Goal: Task Accomplishment & Management: Complete application form

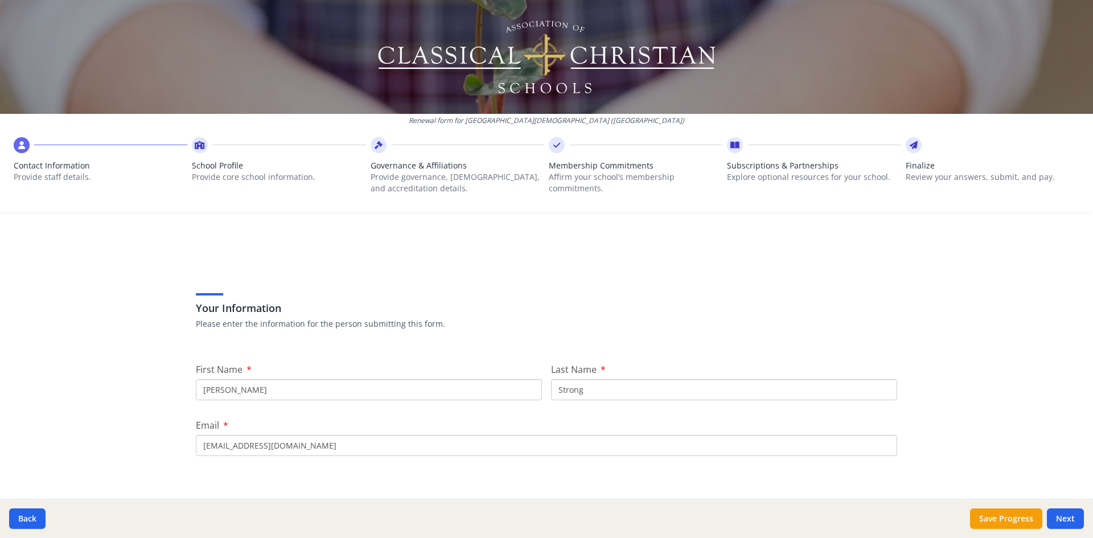
scroll to position [57, 0]
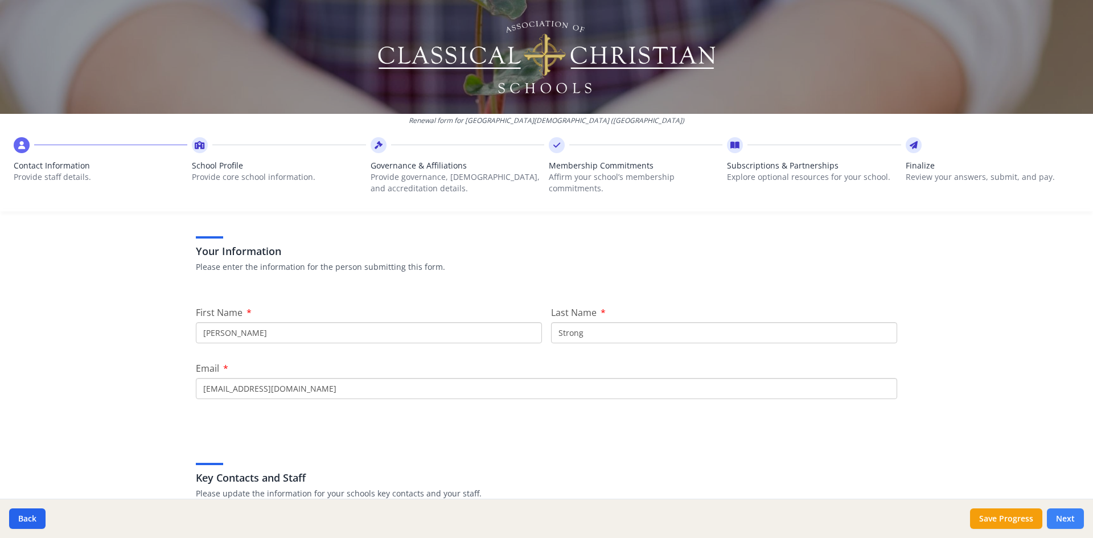
click at [1063, 518] on button "Next" at bounding box center [1064, 518] width 37 height 20
type input "[PHONE_NUMBER]"
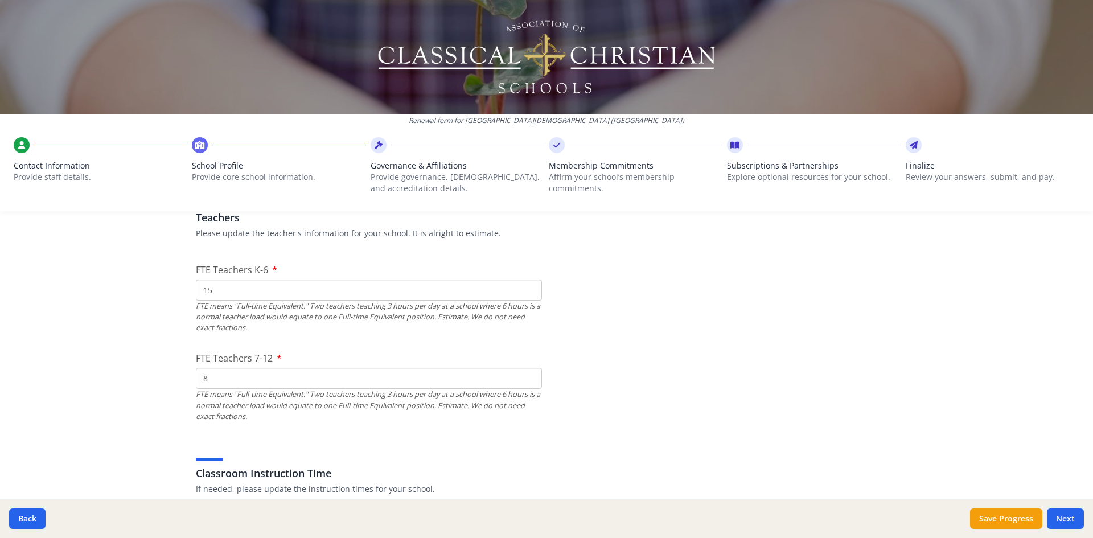
scroll to position [683, 0]
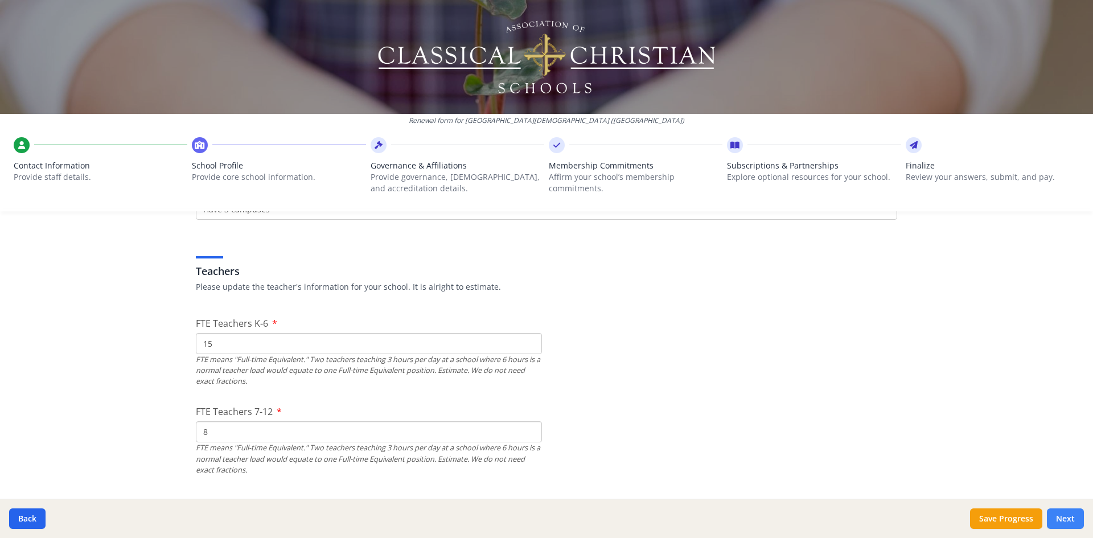
click at [1070, 517] on button "Next" at bounding box center [1064, 518] width 37 height 20
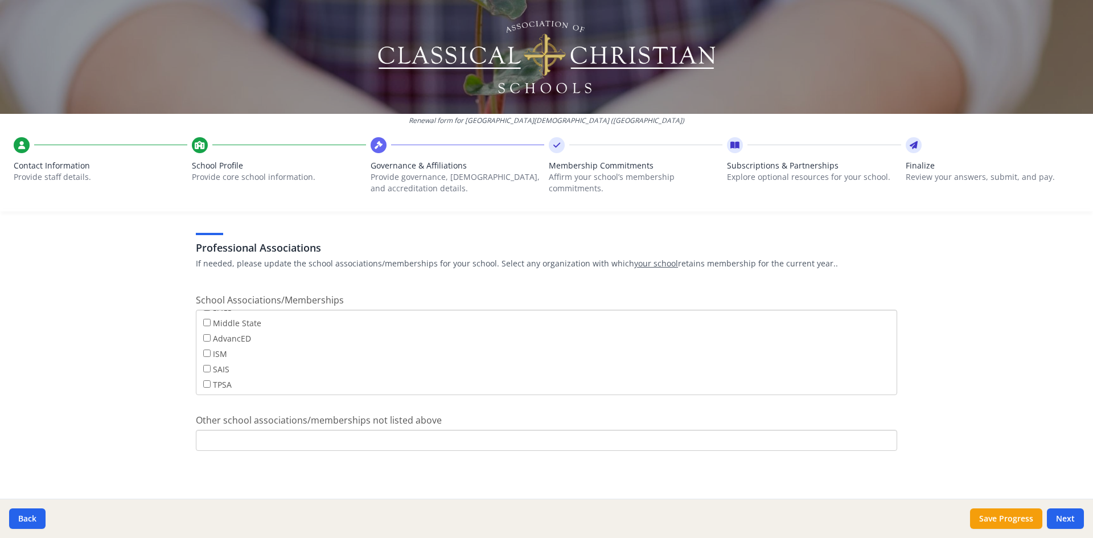
scroll to position [92, 0]
click at [1062, 519] on button "Next" at bounding box center [1064, 518] width 37 height 20
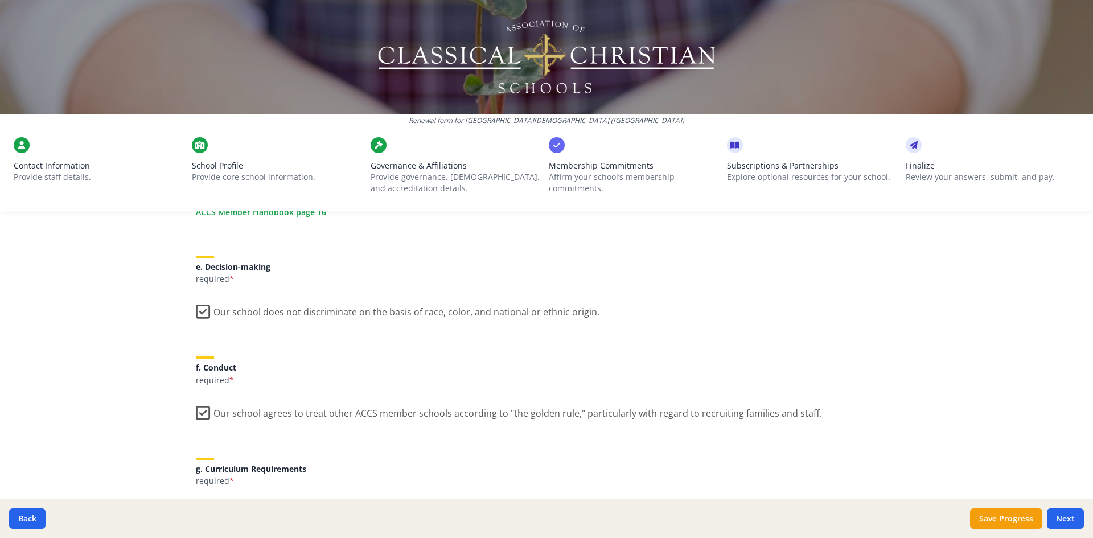
scroll to position [626, 0]
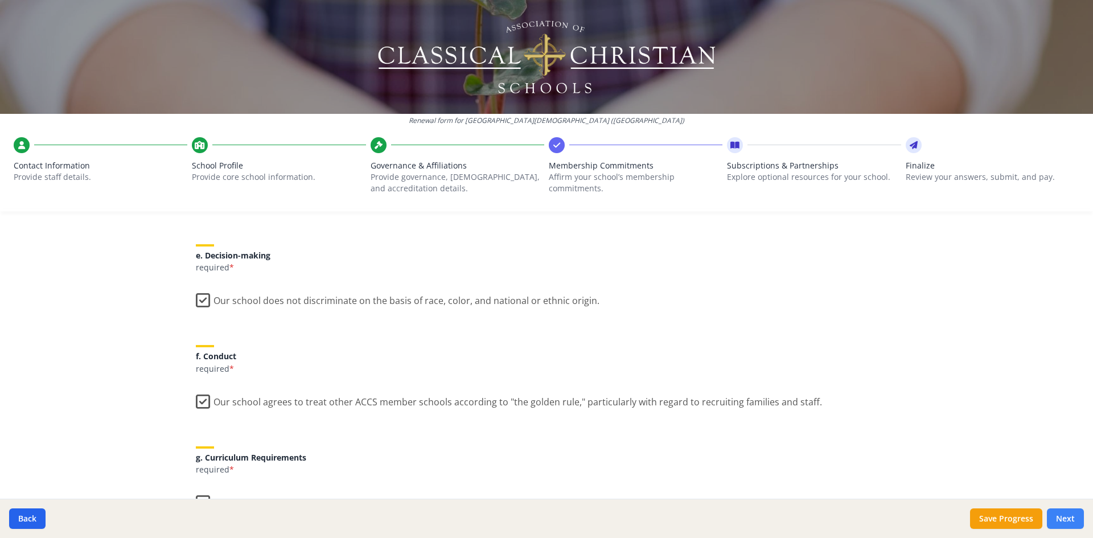
click at [1064, 523] on button "Next" at bounding box center [1064, 518] width 37 height 20
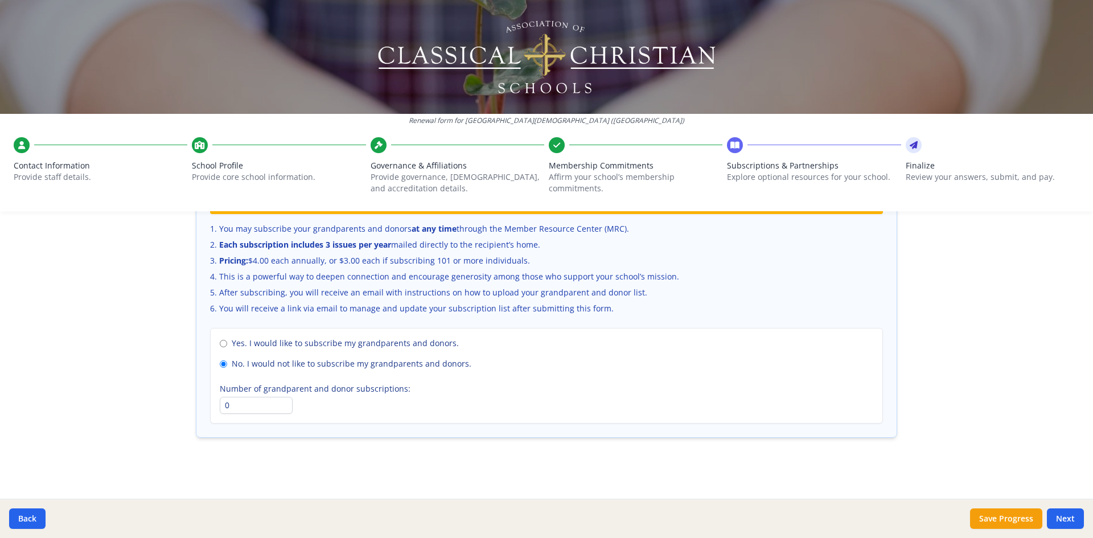
scroll to position [763, 0]
click at [1064, 515] on button "Next" at bounding box center [1064, 518] width 37 height 20
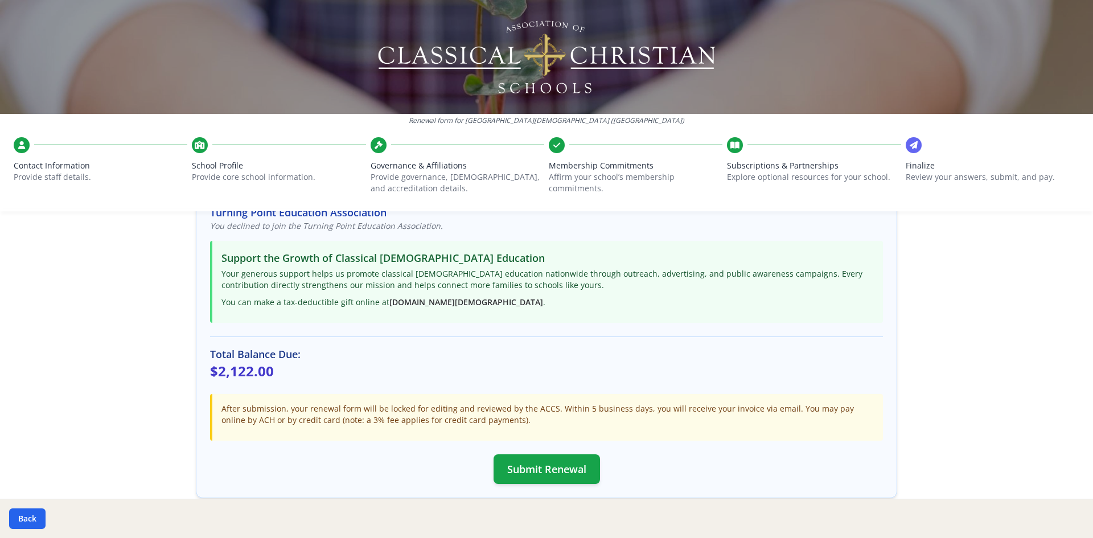
scroll to position [0, 0]
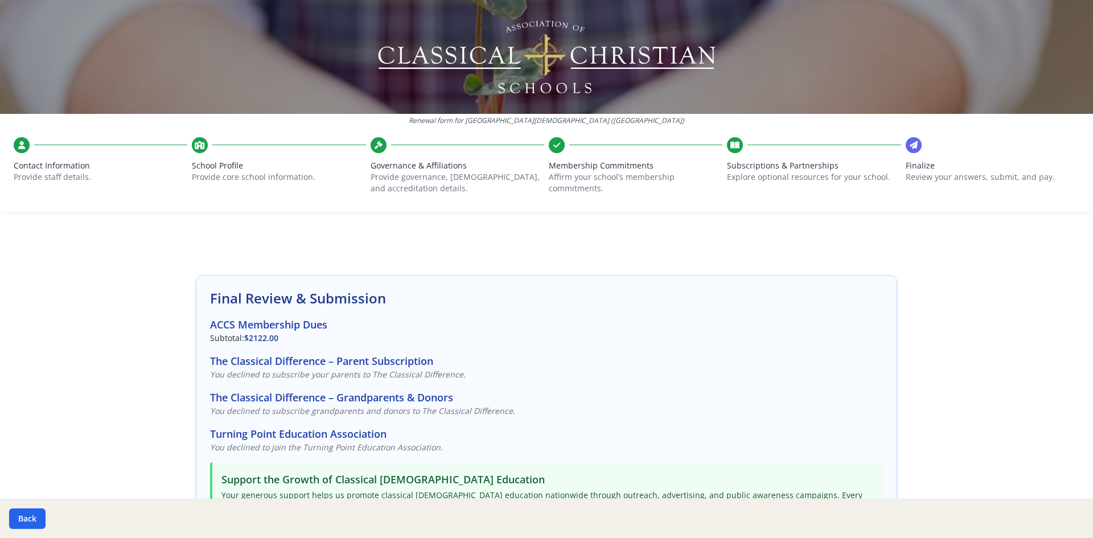
click at [197, 161] on span "School Profile" at bounding box center [279, 165] width 174 height 11
click at [201, 150] on icon at bounding box center [200, 144] width 10 height 11
click at [24, 521] on button "Back" at bounding box center [27, 518] width 36 height 20
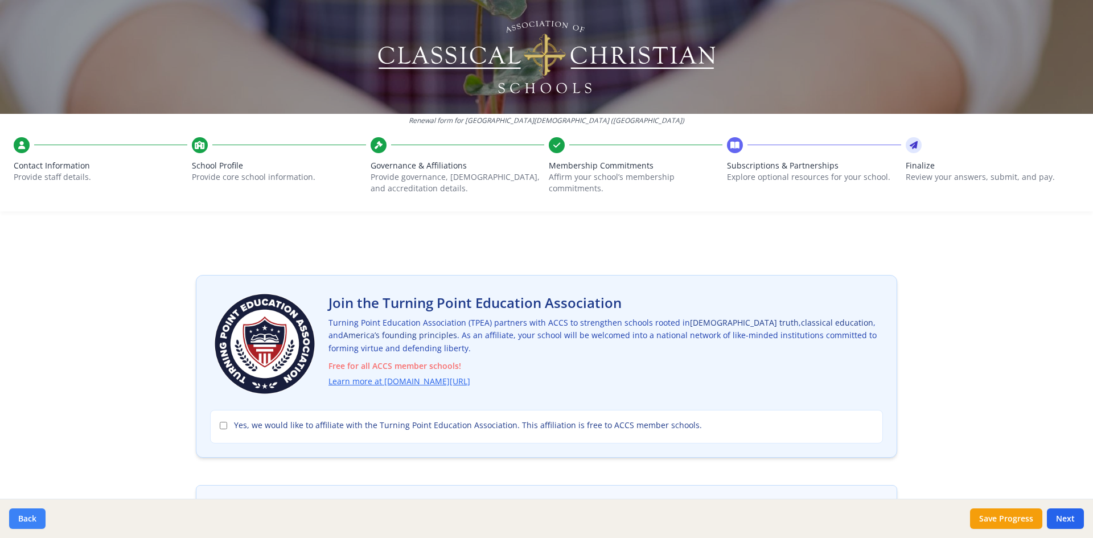
click at [24, 521] on button "Back" at bounding box center [27, 518] width 36 height 20
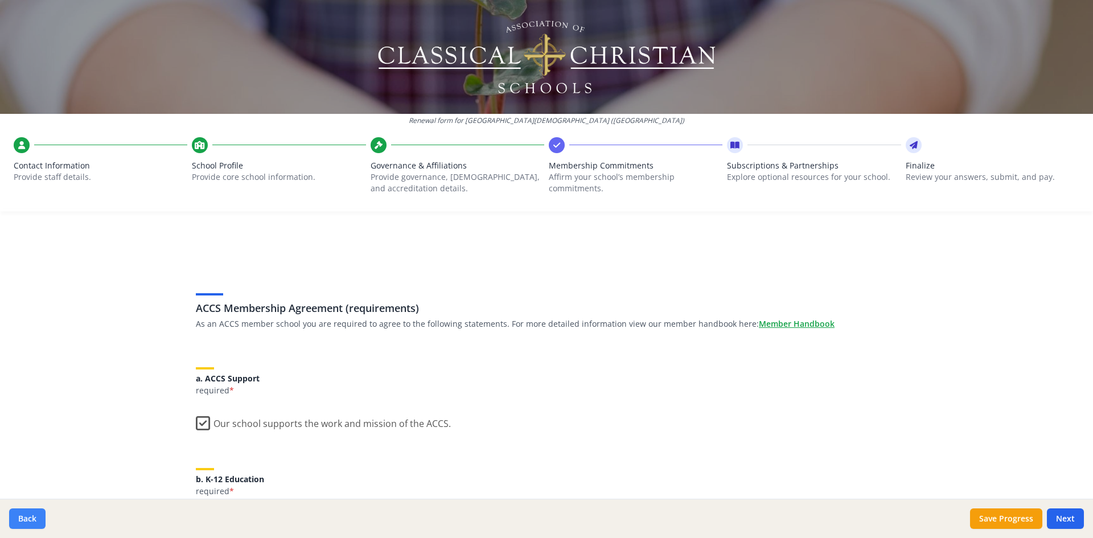
click at [24, 521] on button "Back" at bounding box center [27, 518] width 36 height 20
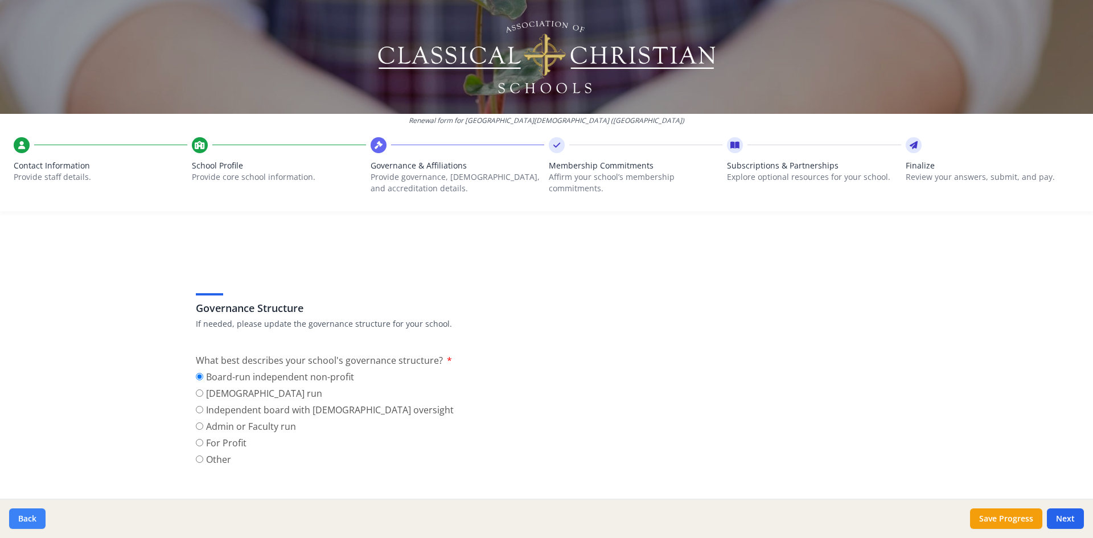
click at [24, 521] on button "Back" at bounding box center [27, 518] width 36 height 20
type input "[PHONE_NUMBER]"
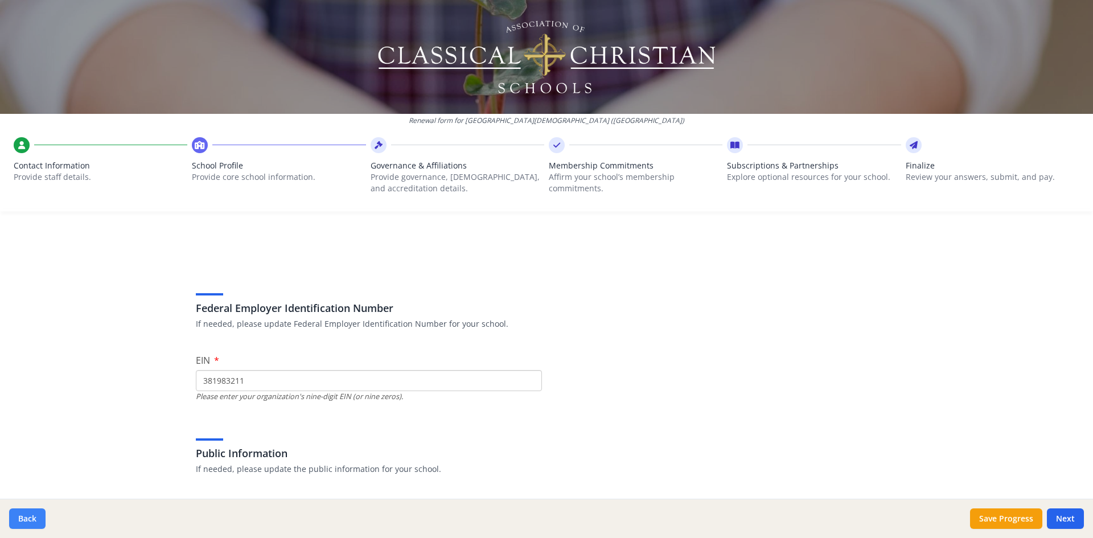
click at [24, 521] on button "Back" at bounding box center [27, 518] width 36 height 20
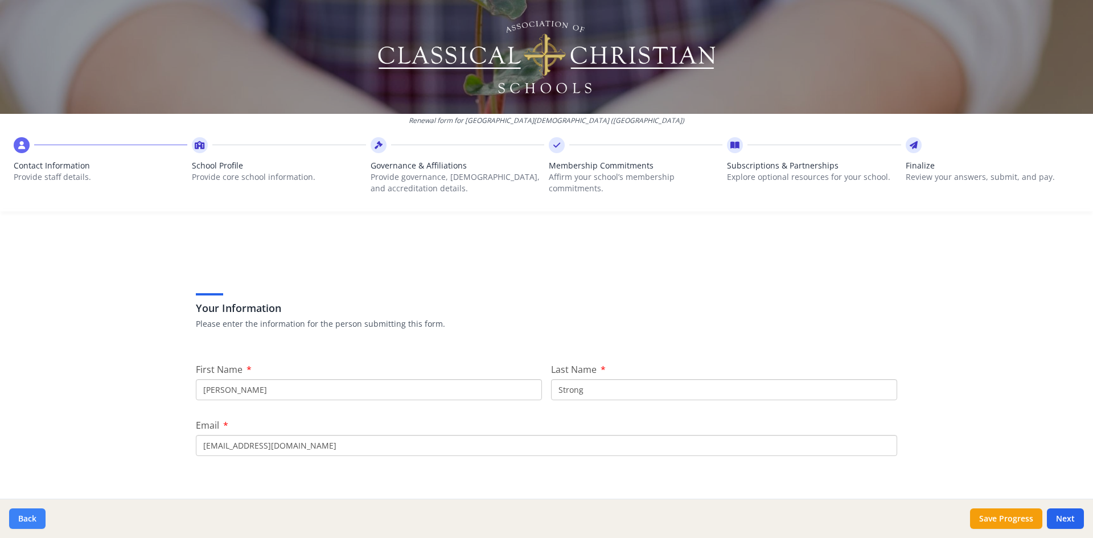
click at [22, 518] on button "Back" at bounding box center [27, 518] width 36 height 20
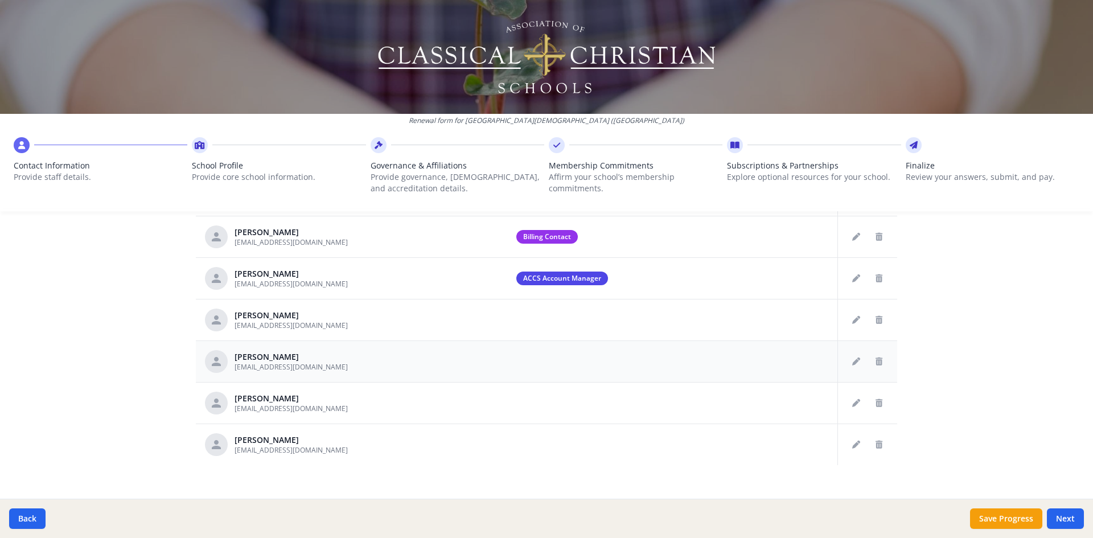
scroll to position [567, 0]
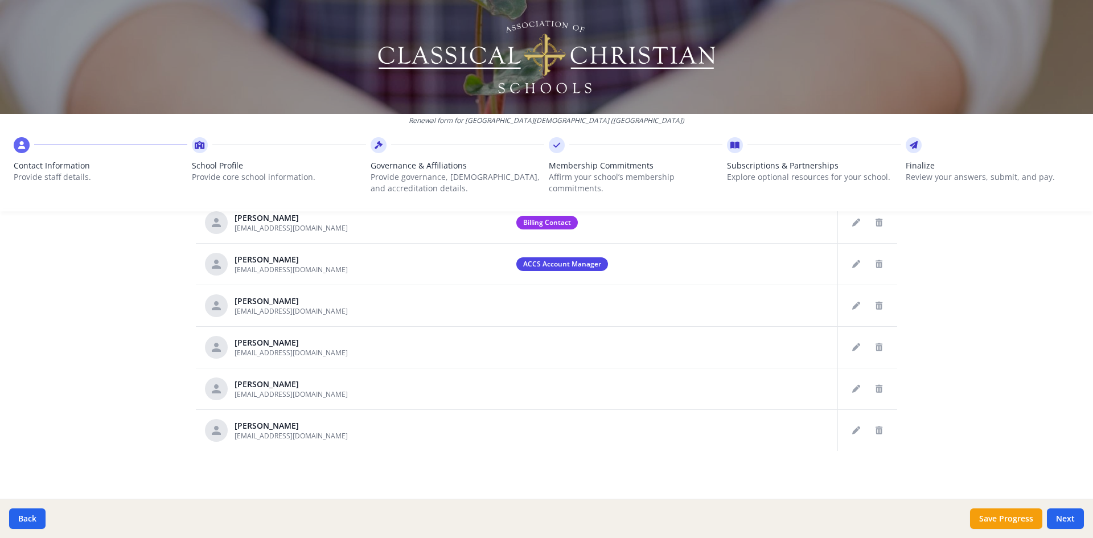
drag, startPoint x: 1054, startPoint y: 522, endPoint x: 1052, endPoint y: 505, distance: 16.6
click at [1054, 521] on button "Next" at bounding box center [1064, 518] width 37 height 20
type input "[PHONE_NUMBER]"
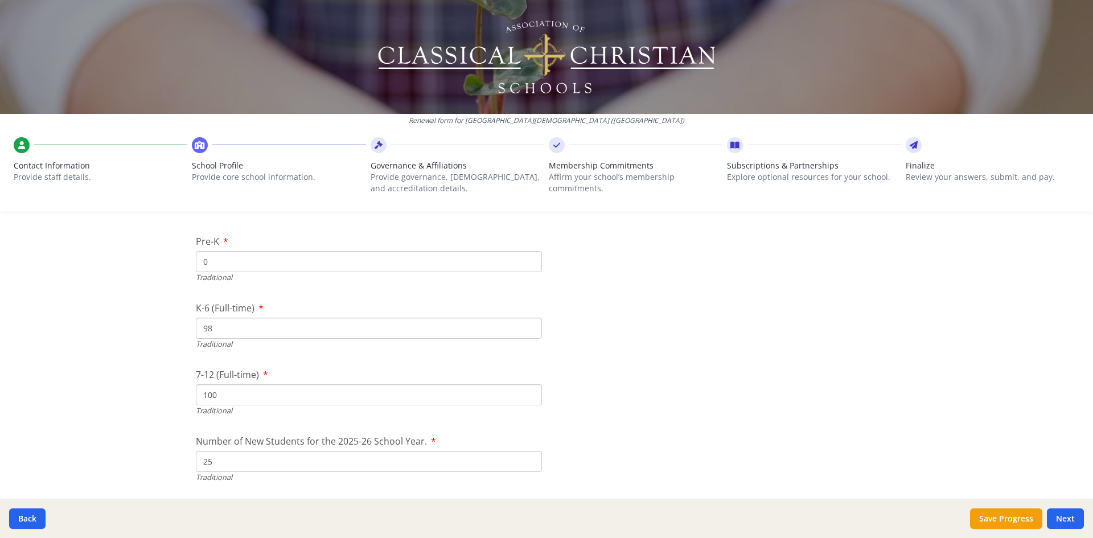
scroll to position [2447, 0]
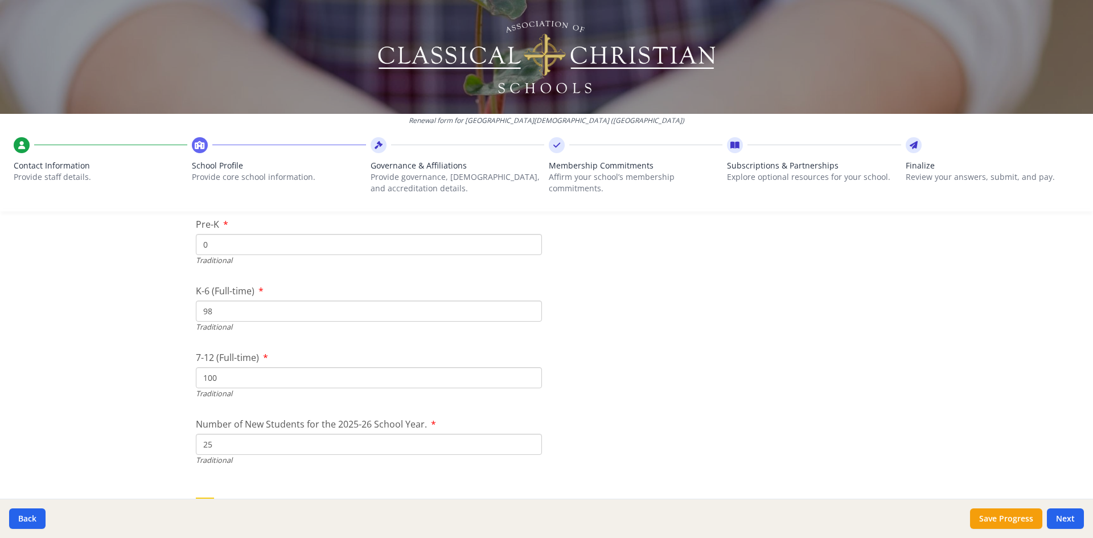
click at [242, 314] on input "98" at bounding box center [369, 310] width 346 height 21
drag, startPoint x: 242, startPoint y: 314, endPoint x: 141, endPoint y: 312, distance: 101.9
click at [141, 312] on div "Renewal form for [GEOGRAPHIC_DATA][DEMOGRAPHIC_DATA] ([GEOGRAPHIC_DATA]) Contac…" at bounding box center [546, 269] width 1093 height 538
click at [219, 315] on input "98" at bounding box center [369, 310] width 346 height 21
type input "9"
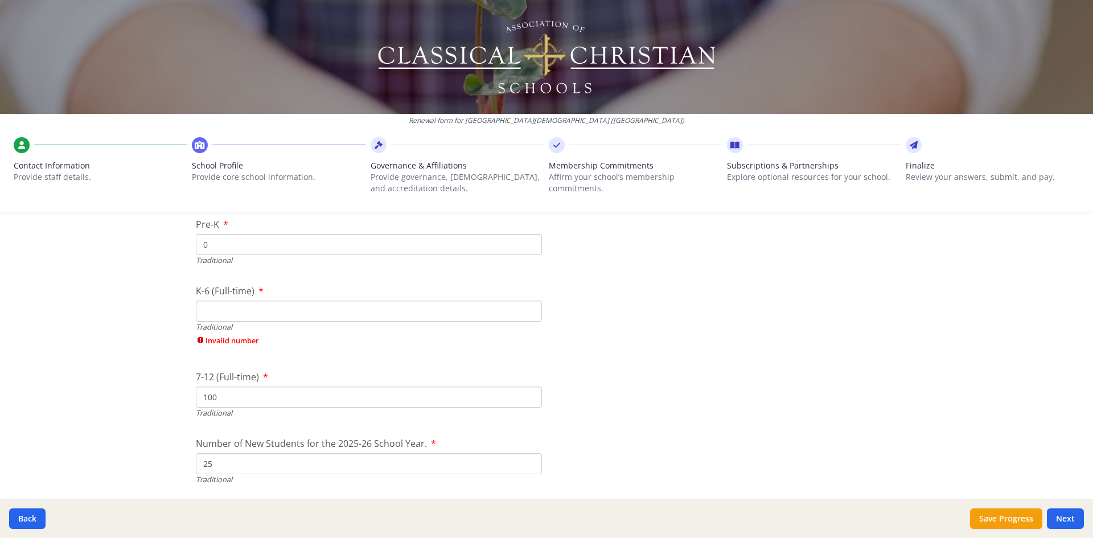
click at [206, 319] on input "K-6 (Full-time)" at bounding box center [369, 310] width 346 height 21
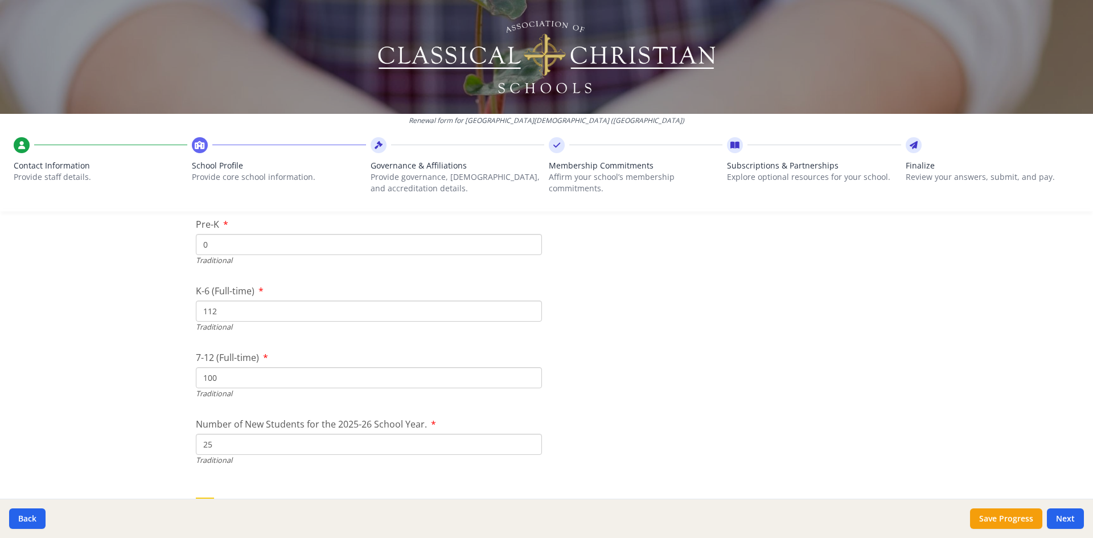
type input "112"
drag, startPoint x: 222, startPoint y: 378, endPoint x: 170, endPoint y: 382, distance: 52.0
click at [172, 381] on div "Renewal form for [GEOGRAPHIC_DATA][DEMOGRAPHIC_DATA] ([GEOGRAPHIC_DATA]) Contac…" at bounding box center [546, 269] width 1093 height 538
click at [211, 383] on input "100" at bounding box center [369, 377] width 346 height 21
type input "1"
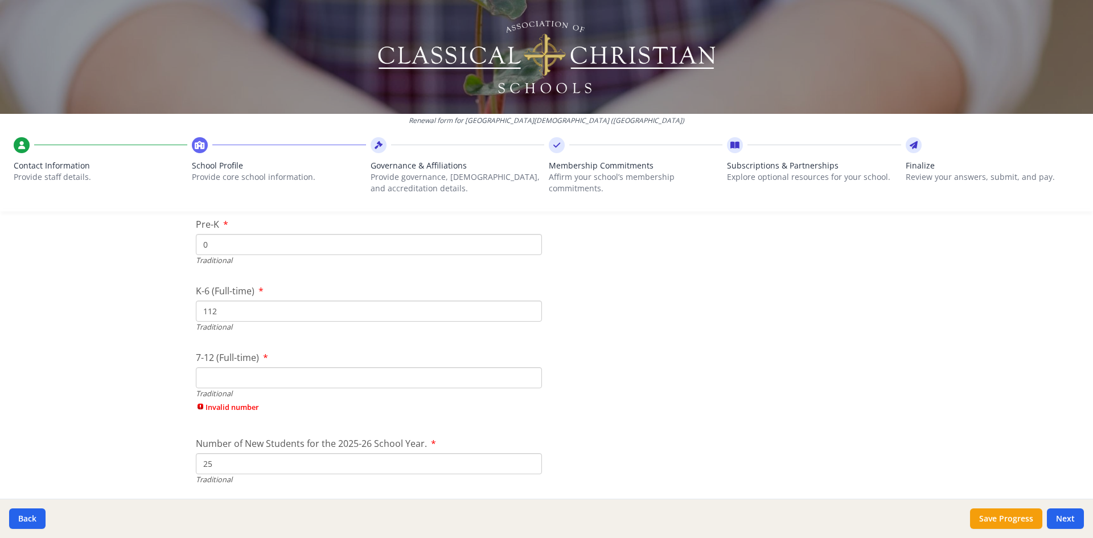
click at [253, 314] on input "112" at bounding box center [369, 310] width 346 height 21
click at [237, 378] on input "7-12 (Full-time)" at bounding box center [369, 377] width 346 height 21
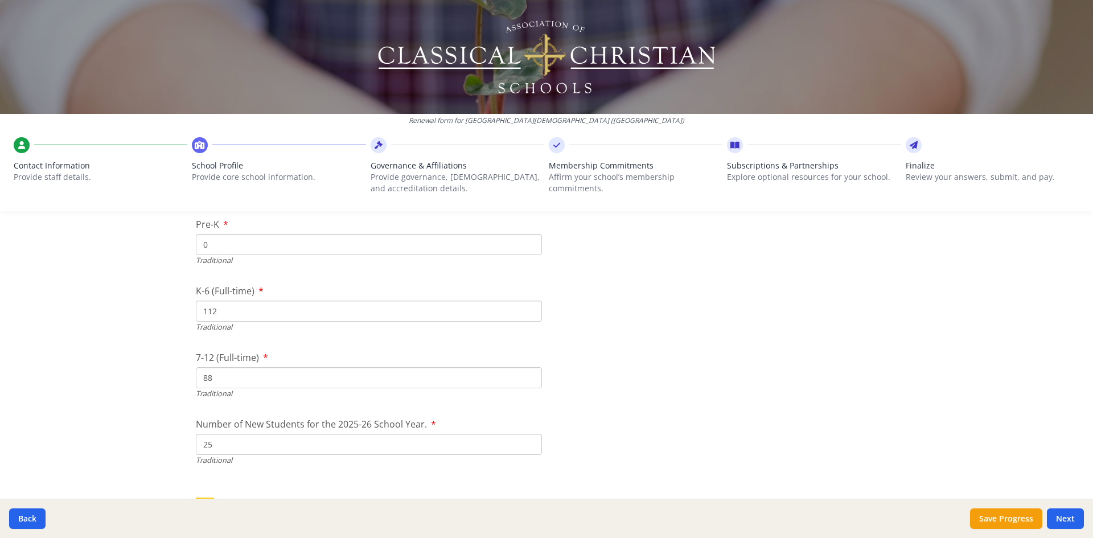
type input "88"
drag, startPoint x: 215, startPoint y: 446, endPoint x: 176, endPoint y: 447, distance: 38.2
click at [176, 447] on div "Renewal form for [GEOGRAPHIC_DATA][DEMOGRAPHIC_DATA] ([GEOGRAPHIC_DATA]) Contac…" at bounding box center [546, 269] width 1093 height 538
click at [248, 462] on div "Traditional" at bounding box center [369, 460] width 346 height 11
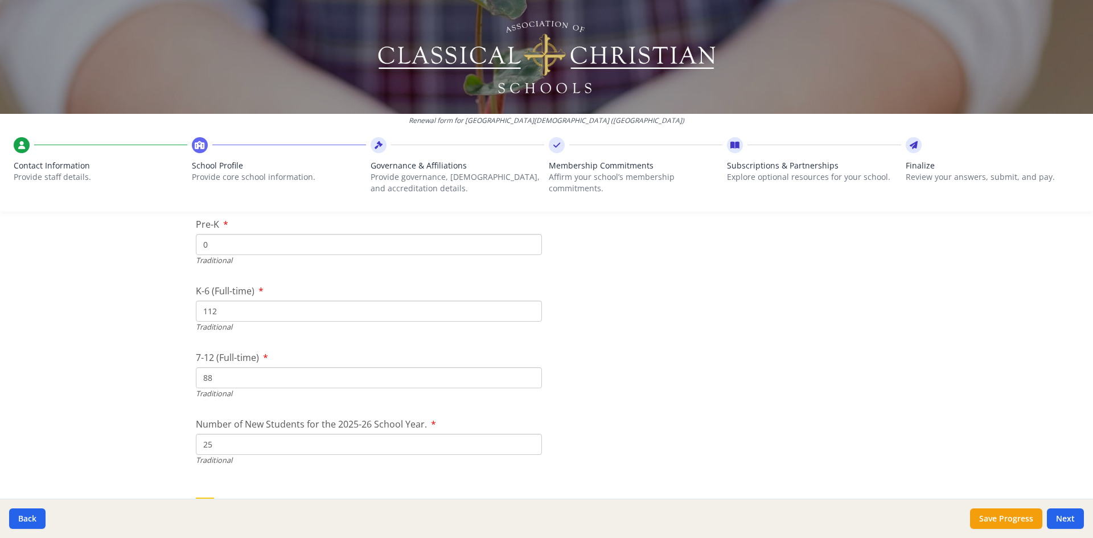
drag, startPoint x: 596, startPoint y: 448, endPoint x: 596, endPoint y: 438, distance: 10.8
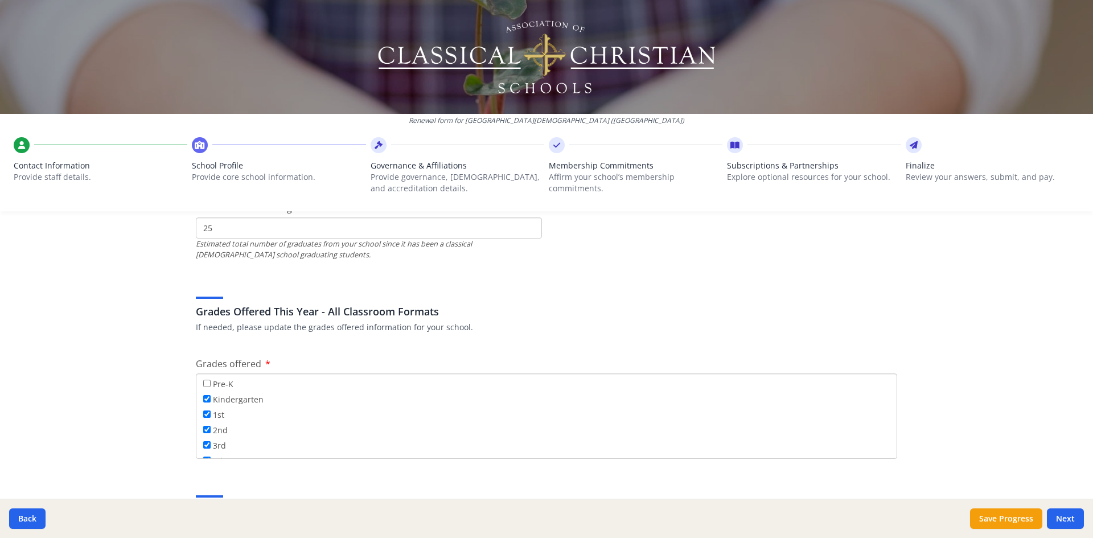
scroll to position [1764, 0]
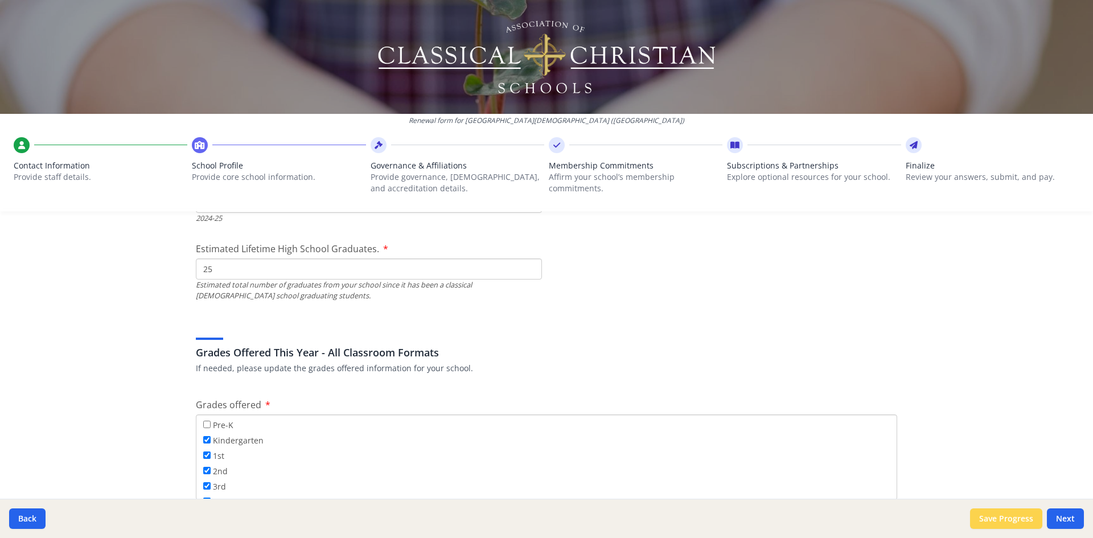
click at [975, 518] on button "Save Progress" at bounding box center [1006, 518] width 72 height 20
type input "[PHONE_NUMBER]"
type input "5362"
type input "3217.2"
type input "5362"
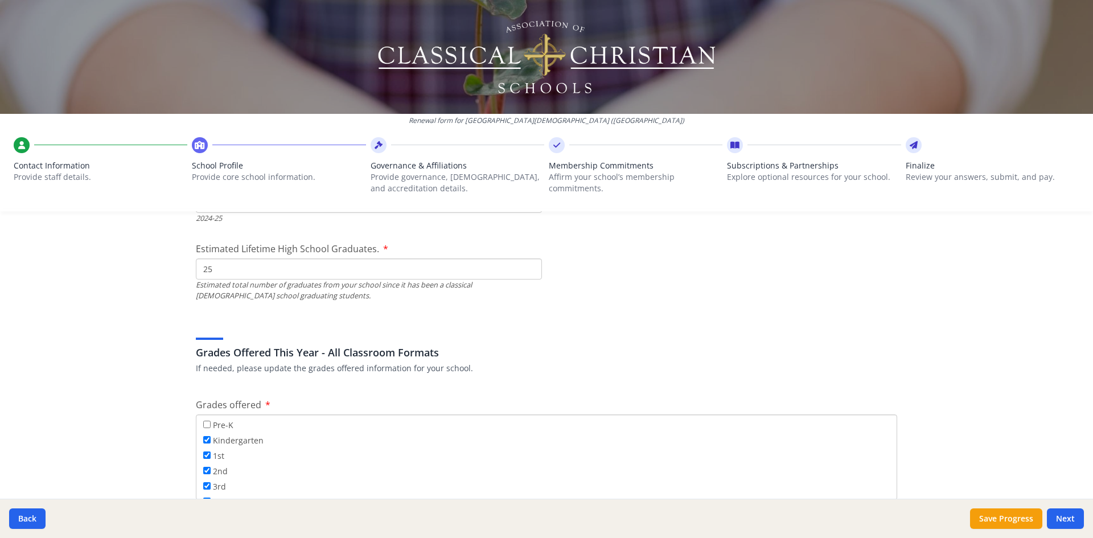
type input "5637"
type input "6182"
type input "375"
click at [991, 518] on button "Save Progress" at bounding box center [1006, 518] width 72 height 20
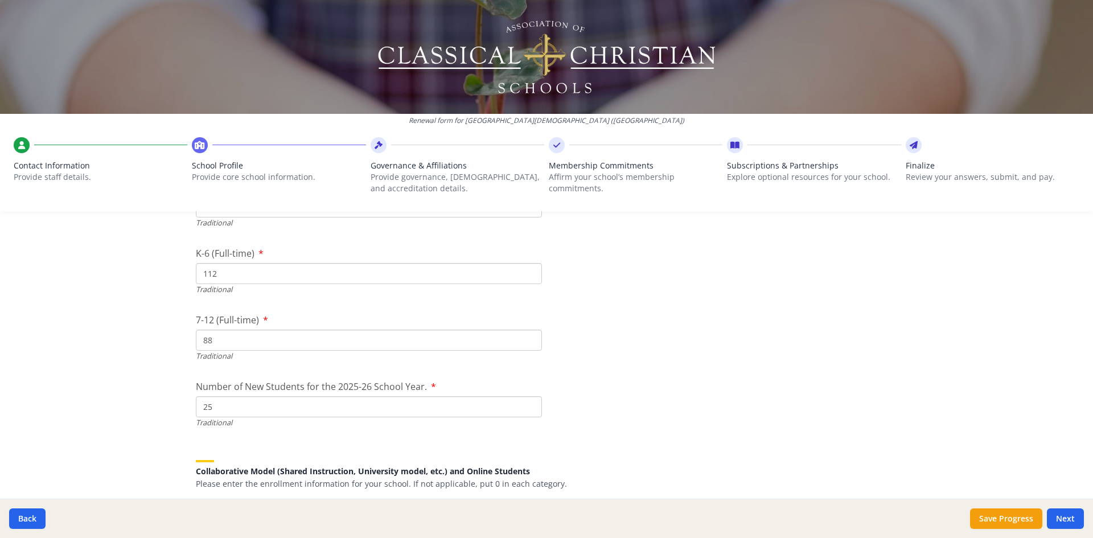
scroll to position [2504, 0]
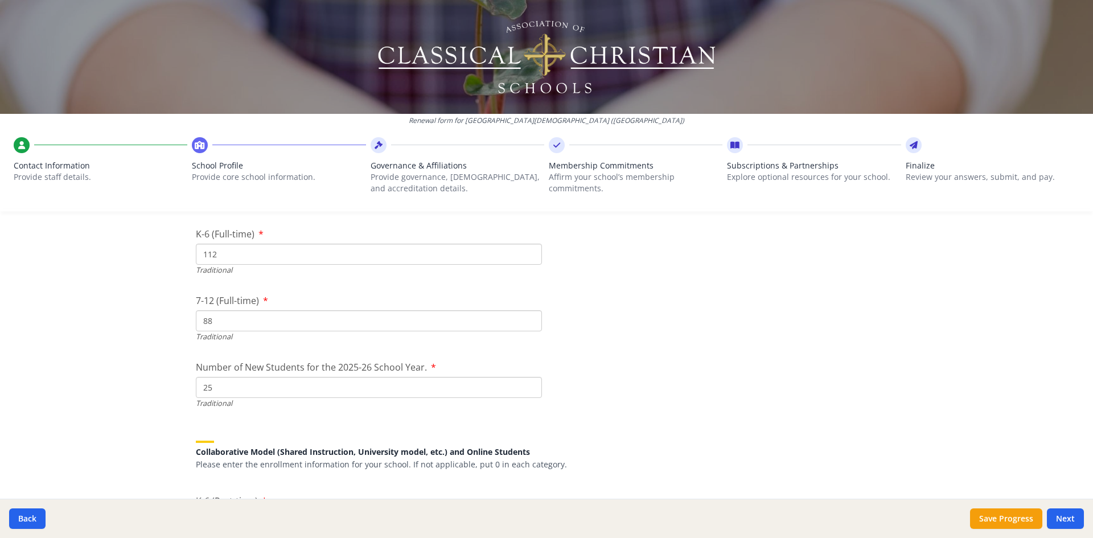
drag, startPoint x: 213, startPoint y: 391, endPoint x: 179, endPoint y: 388, distance: 34.9
type input "28"
click at [1013, 509] on button "Save Progress" at bounding box center [1006, 518] width 72 height 20
click at [1007, 522] on button "Save Progress" at bounding box center [1006, 518] width 72 height 20
